Goal: Find specific page/section: Find specific page/section

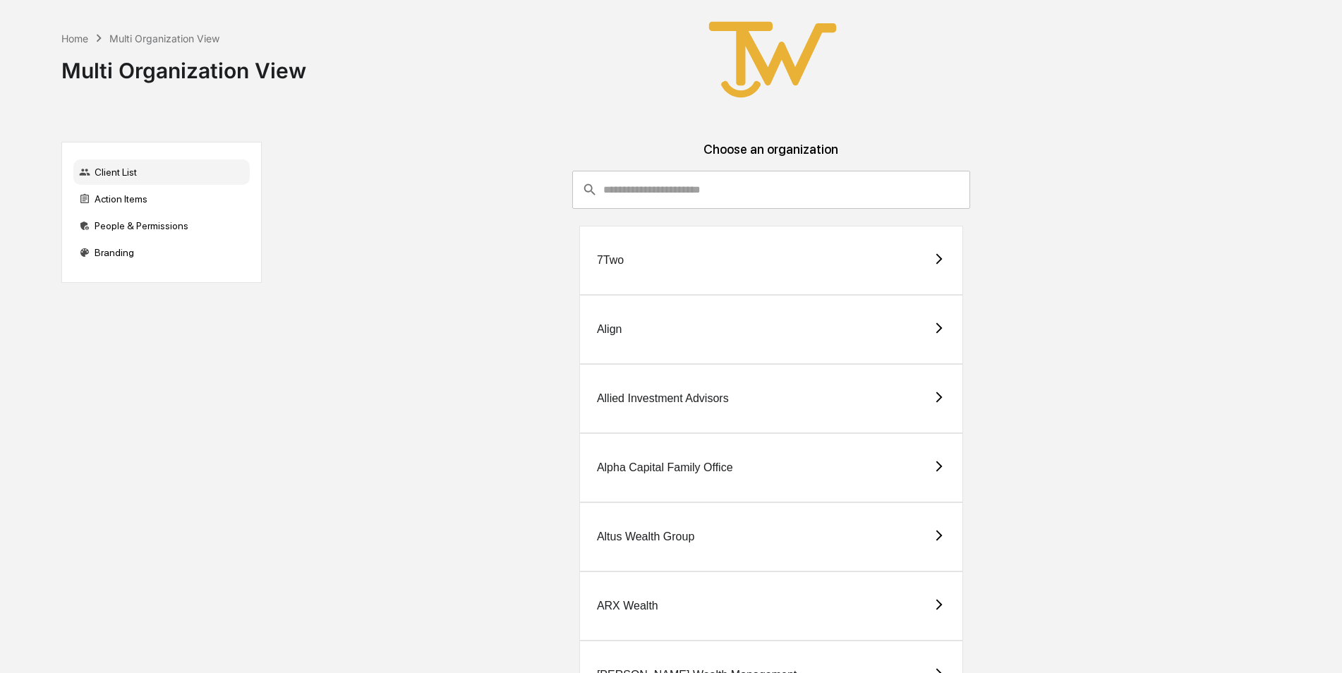
click at [704, 198] on input "consultant-dashboard__filter-organizations-search-bar" at bounding box center [786, 190] width 367 height 38
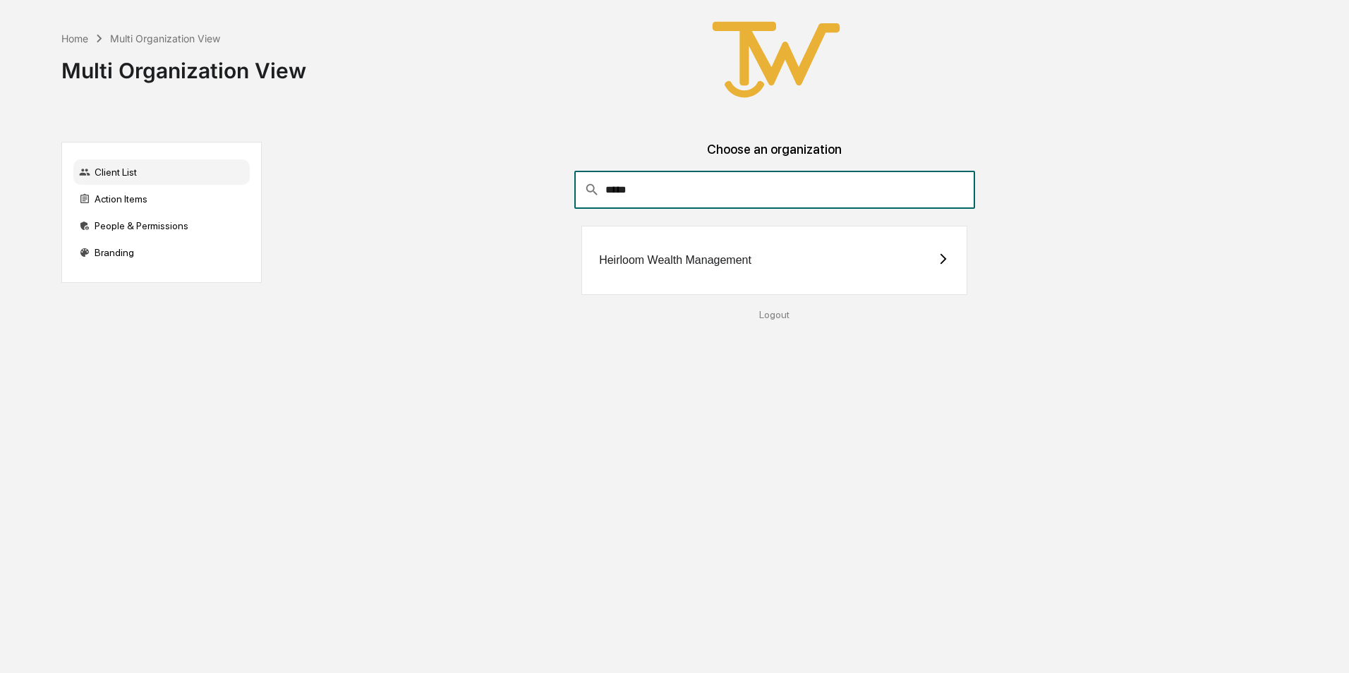
type input "*****"
click at [698, 257] on div "Heirloom Wealth Management" at bounding box center [675, 260] width 152 height 13
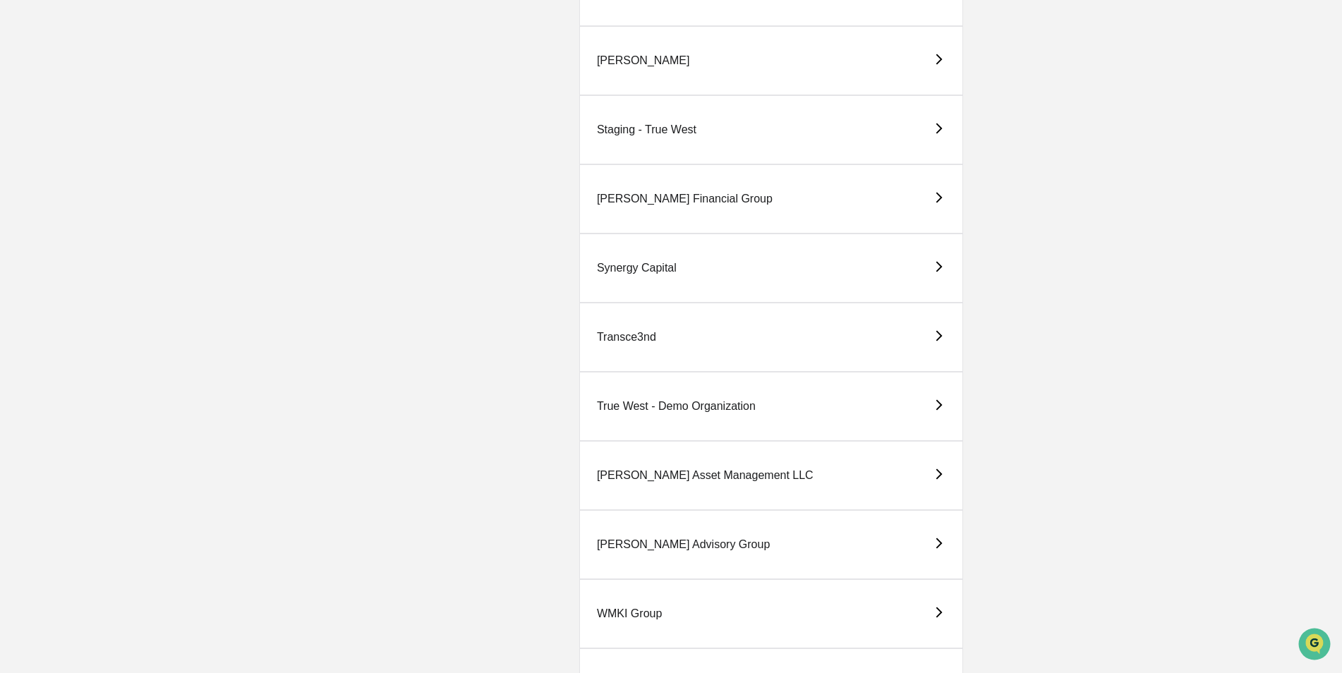
scroll to position [2892, 0]
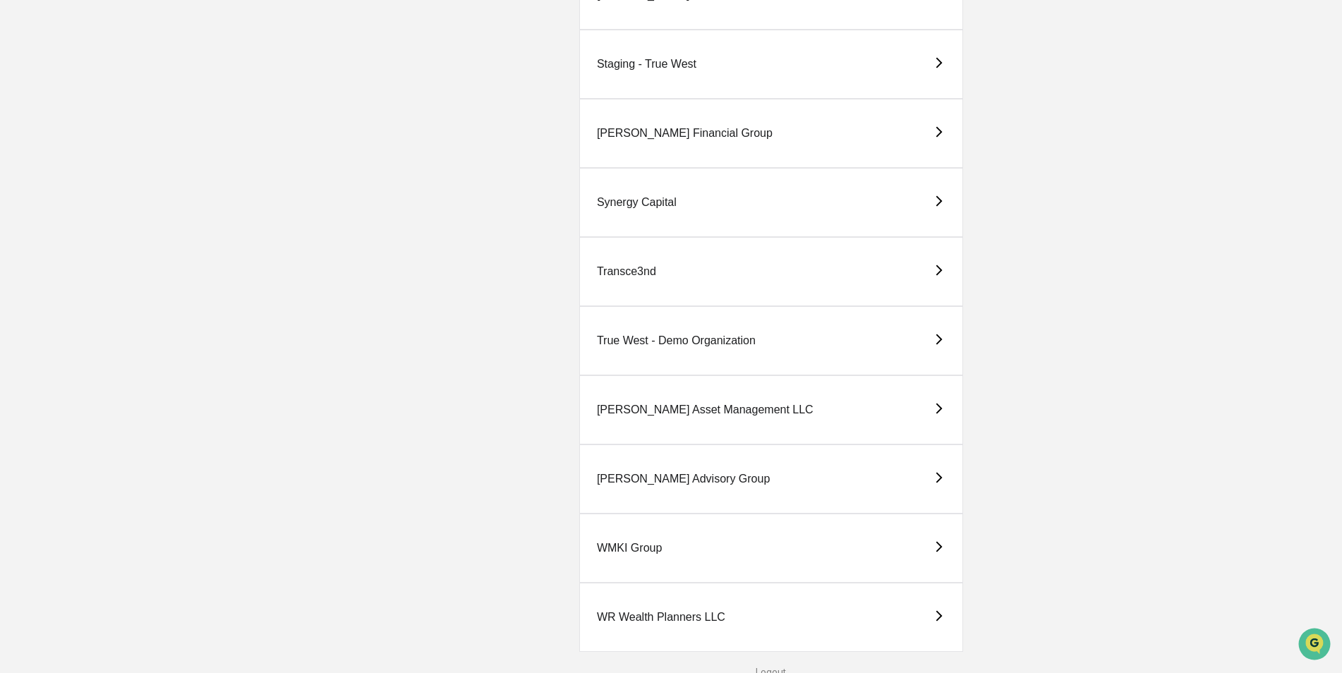
click at [639, 197] on div "Synergy Capital" at bounding box center [637, 202] width 80 height 13
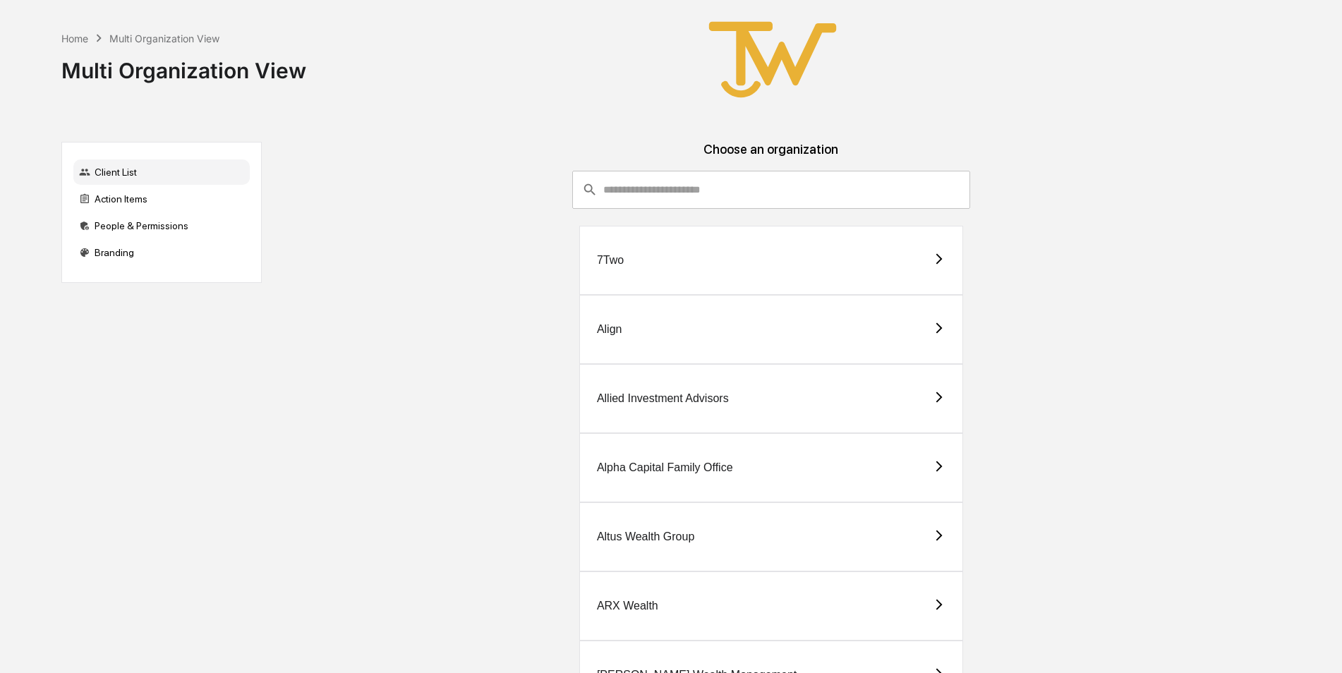
click at [667, 396] on div "Allied Investment Advisors" at bounding box center [663, 398] width 132 height 13
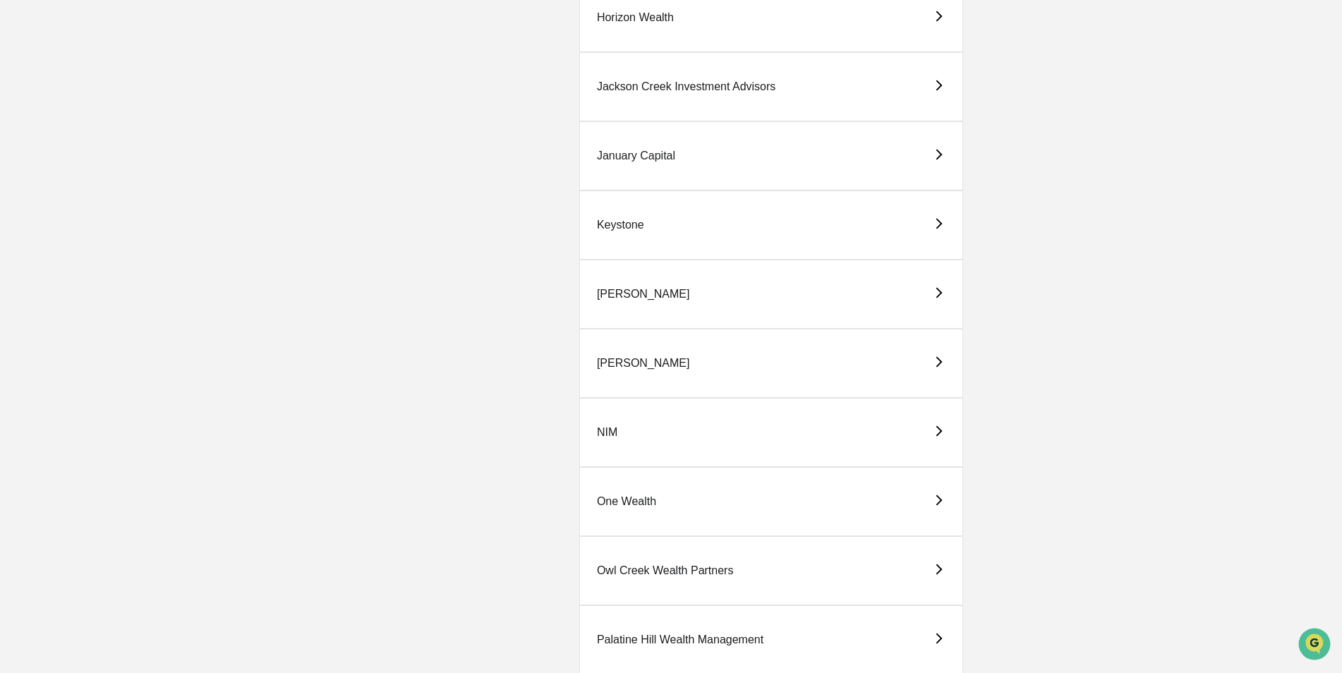
click at [614, 291] on div "[PERSON_NAME]" at bounding box center [643, 294] width 93 height 13
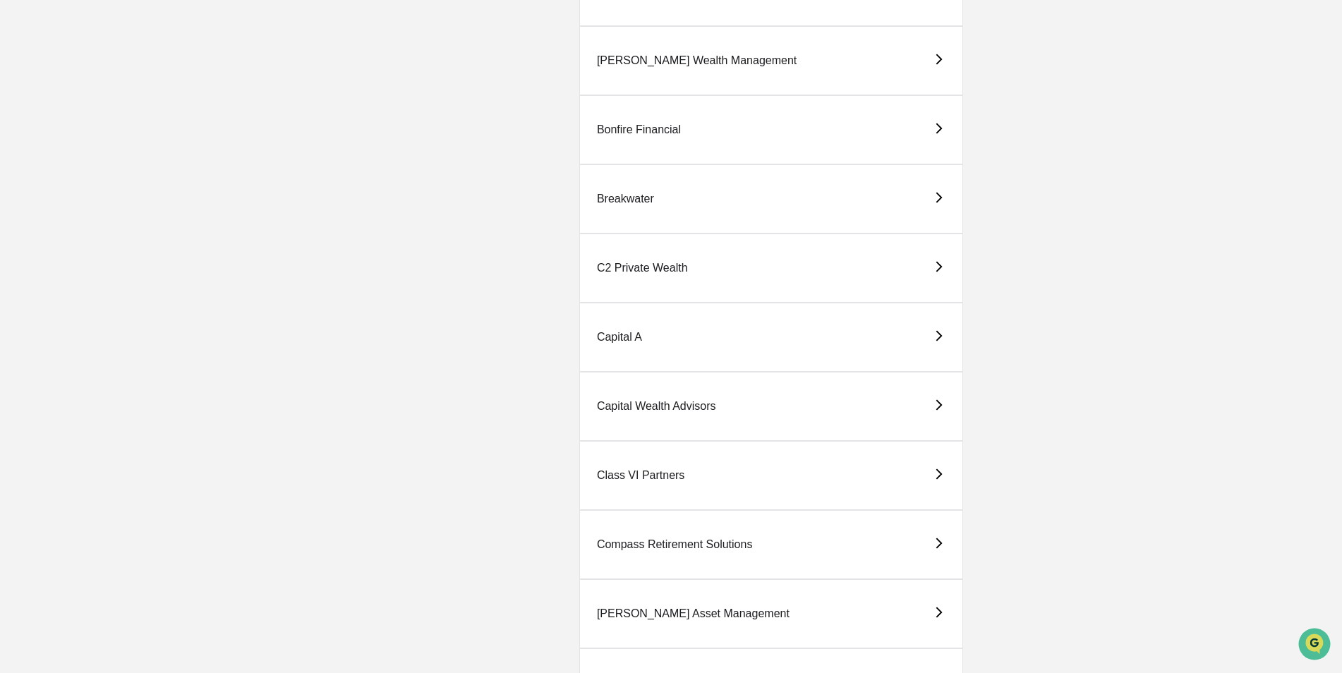
scroll to position [705, 0]
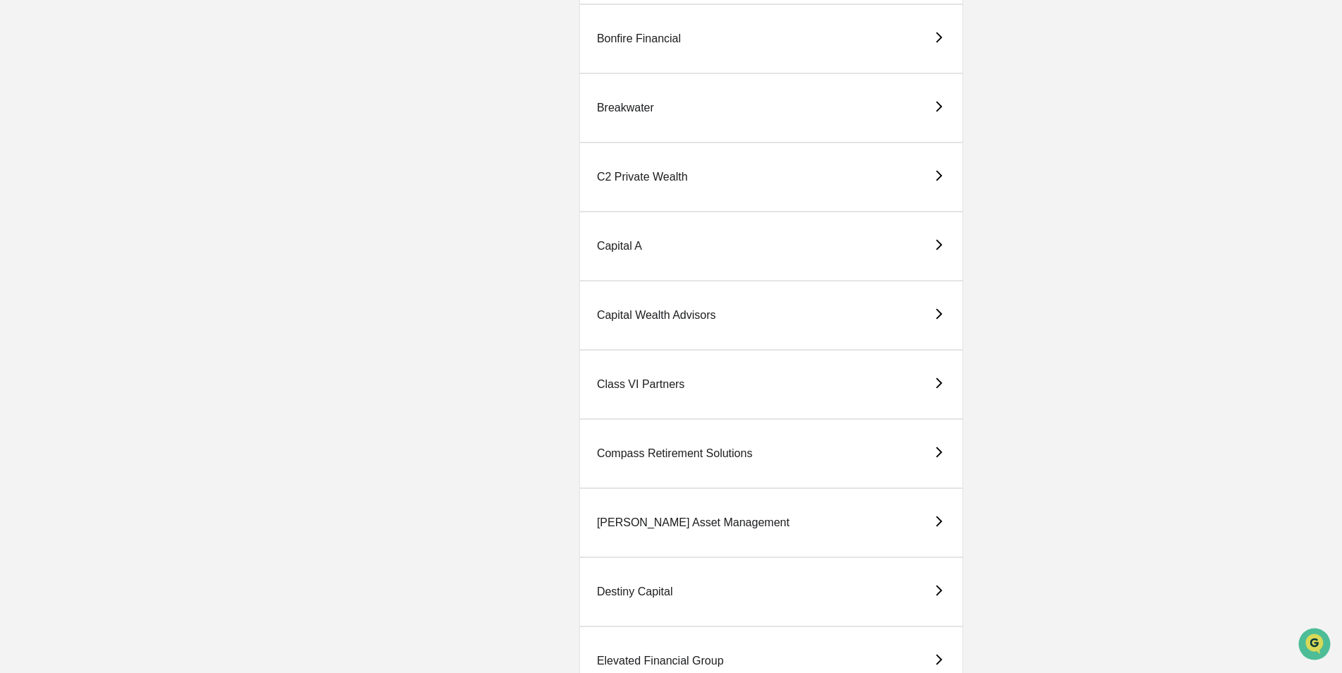
click at [660, 448] on div "Compass Retirement Solutions" at bounding box center [675, 453] width 156 height 13
